Goal: Task Accomplishment & Management: Use online tool/utility

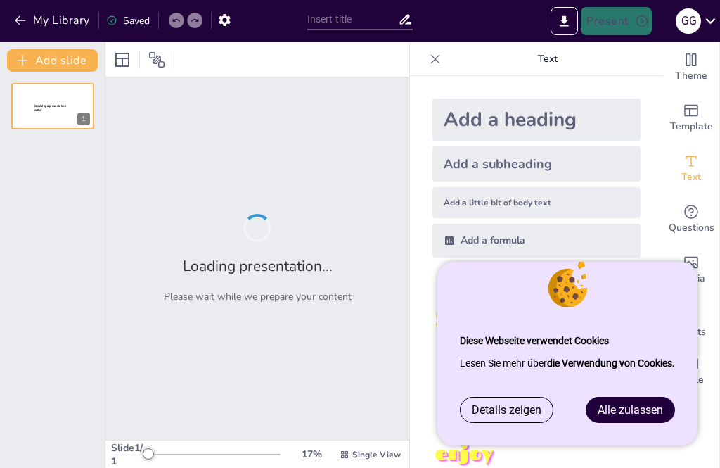
click at [642, 406] on span "Alle zulassen" at bounding box center [630, 409] width 65 height 13
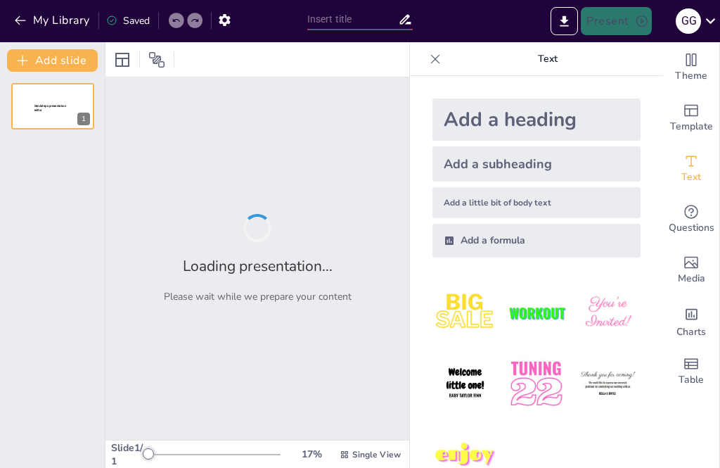
type input "[GEOGRAPHIC_DATA]: Where the Opera House Looks Like a Giant Clam and the Bridge…"
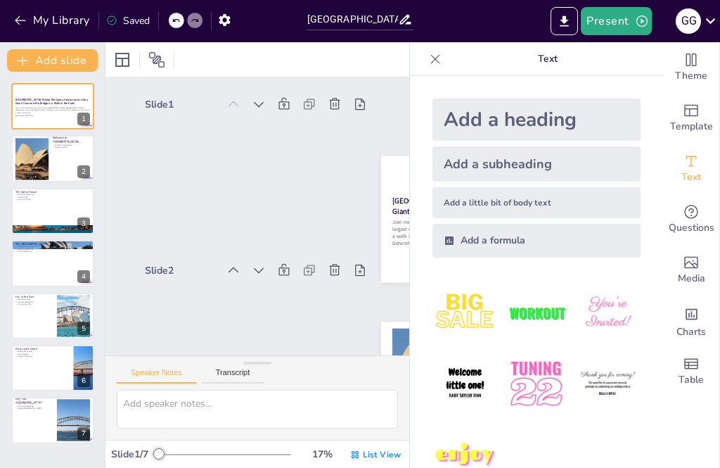
click at [428, 51] on div at bounding box center [435, 59] width 23 height 23
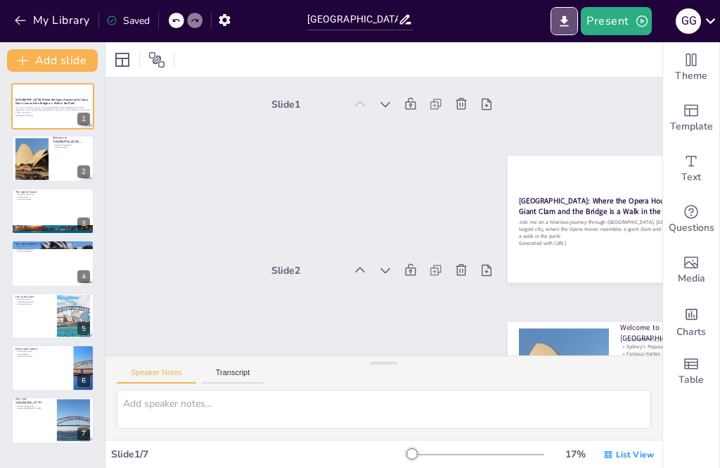
click at [556, 18] on button "Export to PowerPoint" at bounding box center [564, 21] width 27 height 28
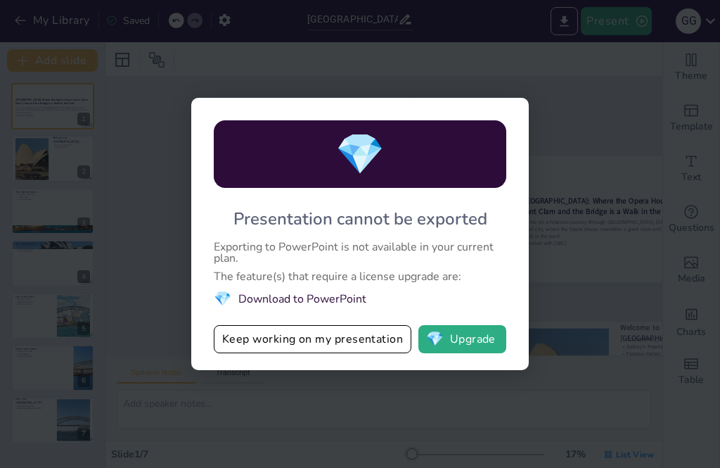
click at [365, 335] on button "Keep working on my presentation" at bounding box center [313, 339] width 198 height 28
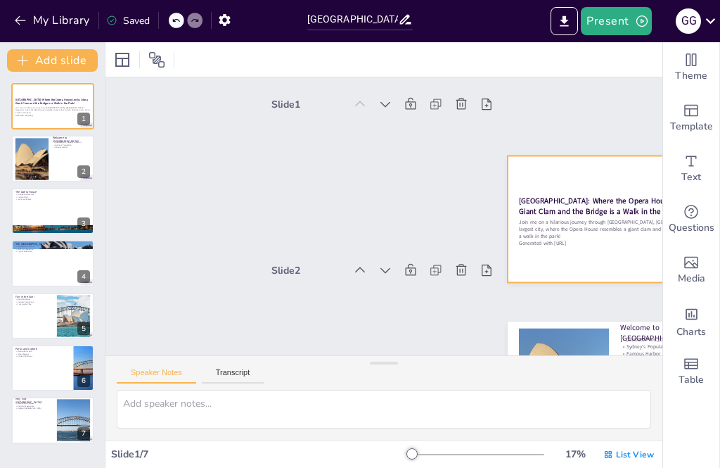
click at [598, 281] on div at bounding box center [520, 409] width 235 height 257
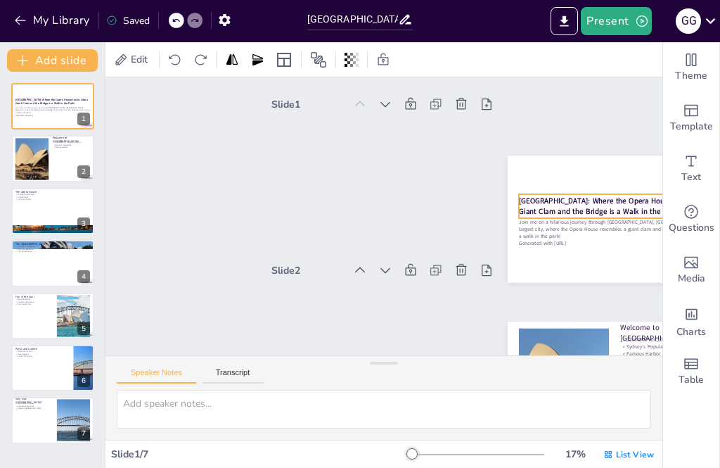
click at [31, 150] on div at bounding box center [32, 159] width 42 height 42
type textarea "[GEOGRAPHIC_DATA] is situated on the east coast of [GEOGRAPHIC_DATA], making it…"
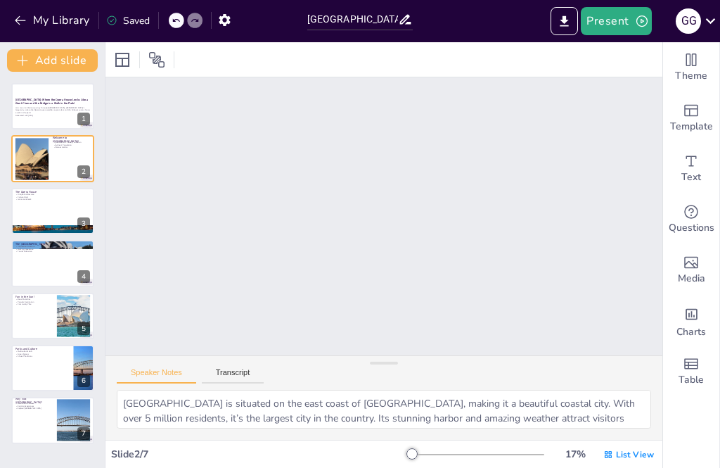
scroll to position [169, 0]
click at [23, 103] on strong "[GEOGRAPHIC_DATA]: Where the Opera House Looks Like a Giant Clam and the Bridge…" at bounding box center [51, 102] width 72 height 8
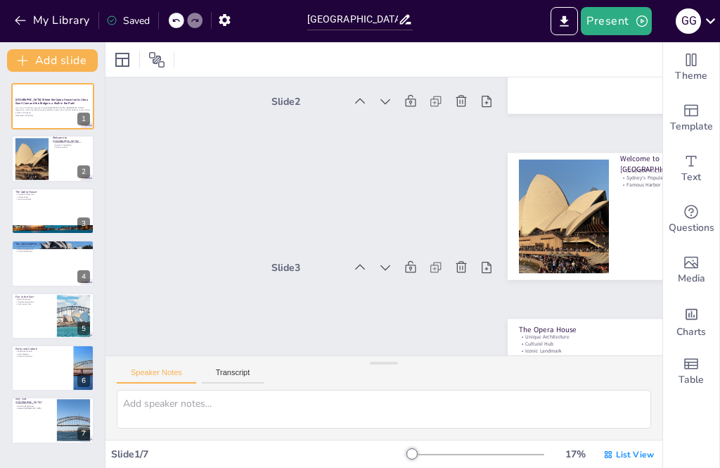
scroll to position [3, 0]
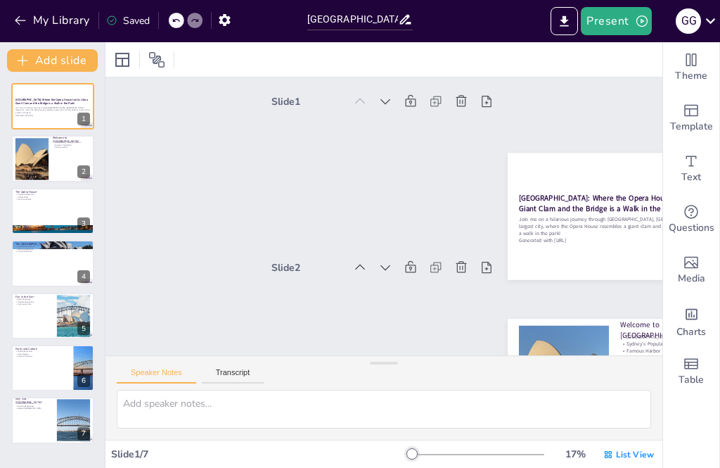
click at [624, 17] on button "Present" at bounding box center [616, 21] width 70 height 28
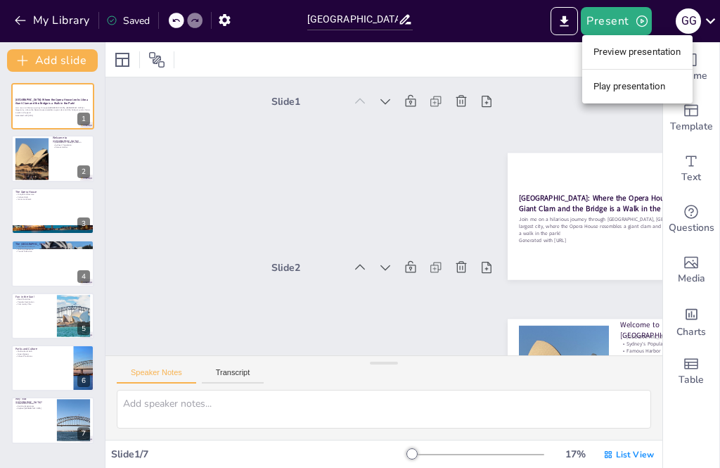
click at [662, 85] on li "Play presentation" at bounding box center [637, 86] width 110 height 23
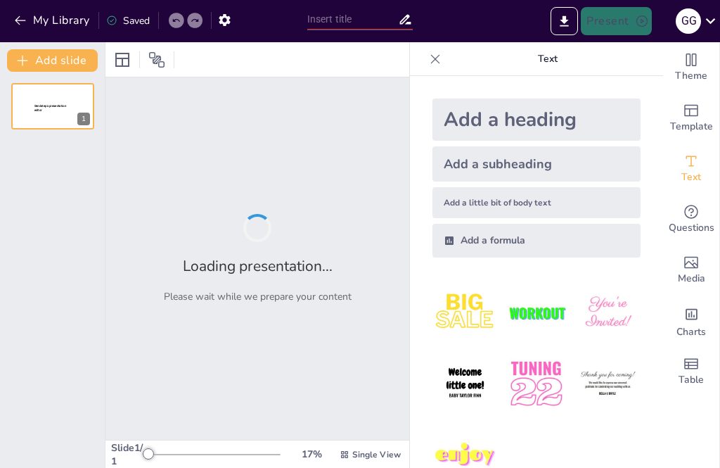
type input "[GEOGRAPHIC_DATA]: Where the Opera House Looks Like a Giant Clam and the Bridge…"
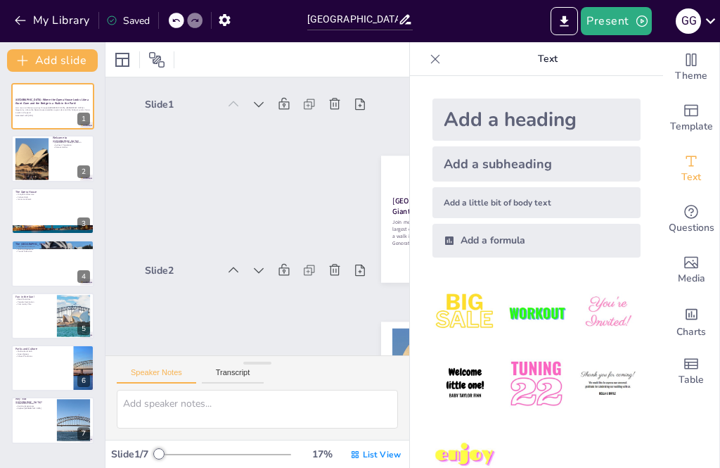
click at [700, 10] on div "G G" at bounding box center [694, 21] width 51 height 28
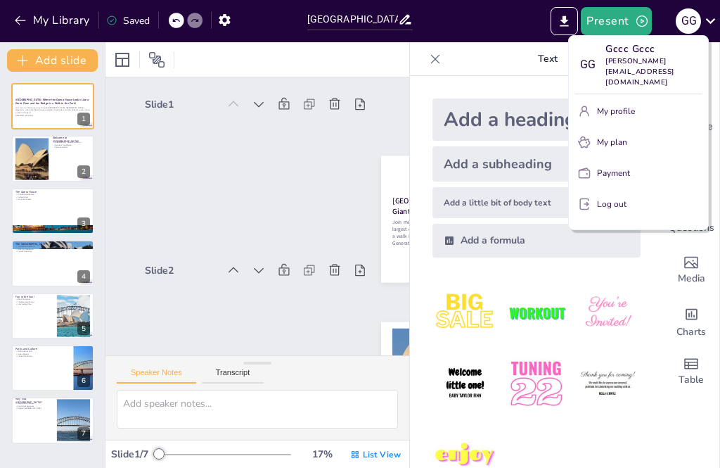
click at [431, 52] on div at bounding box center [360, 234] width 720 height 468
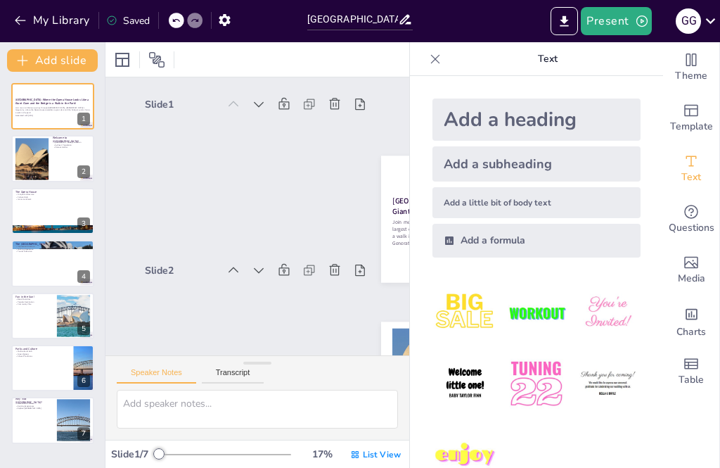
click at [434, 58] on icon at bounding box center [435, 59] width 14 height 14
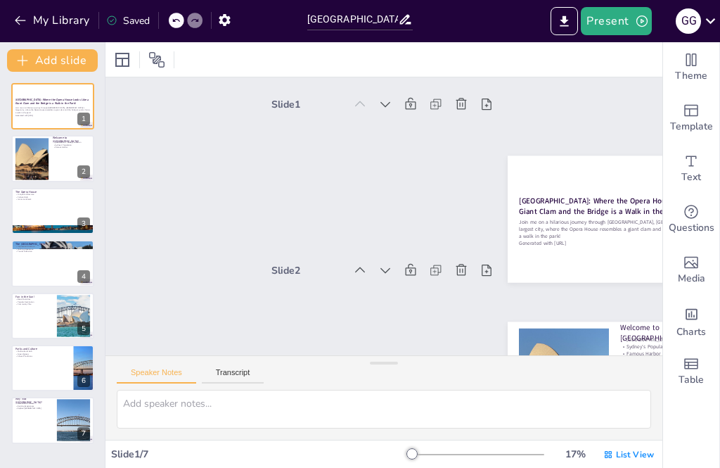
click at [421, 58] on div at bounding box center [383, 59] width 557 height 34
